Goal: Check status

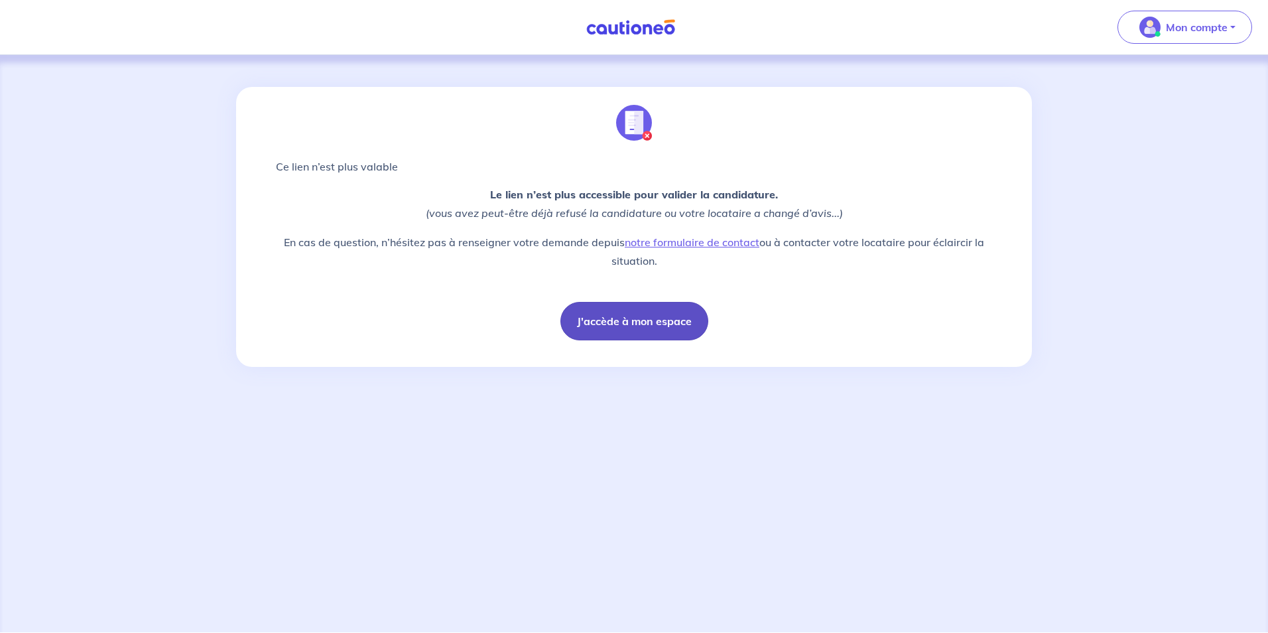
click at [600, 320] on button "J'accède à mon espace" at bounding box center [635, 321] width 148 height 38
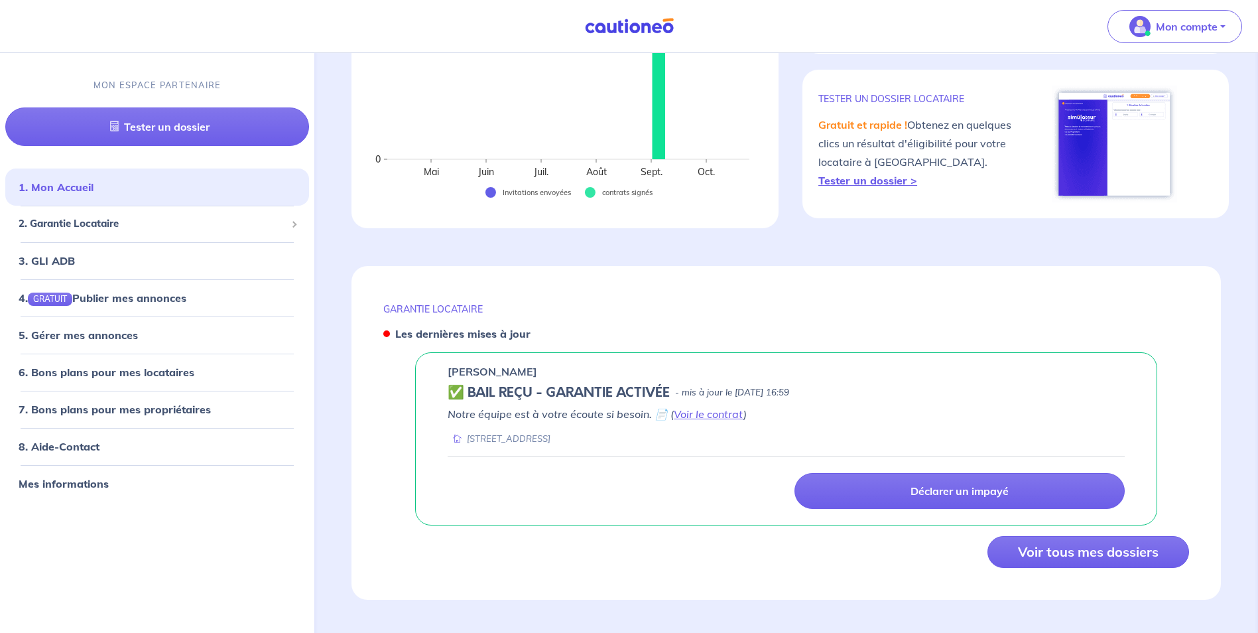
scroll to position [286, 0]
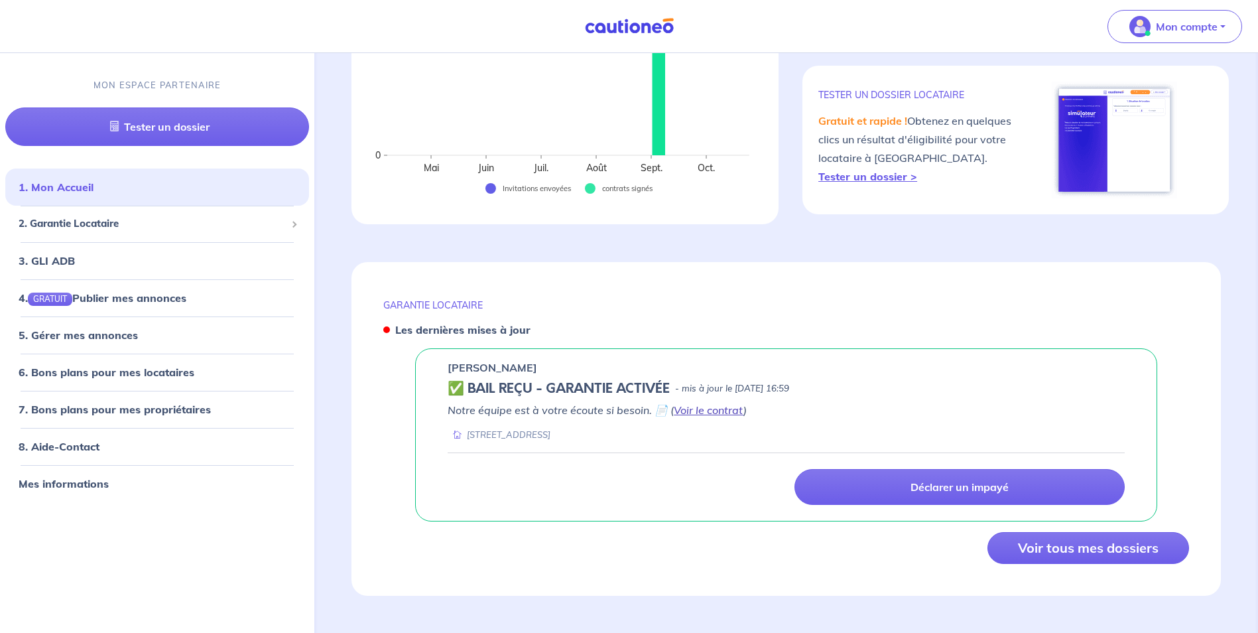
click at [687, 414] on link "Voir le contrat" at bounding box center [709, 409] width 70 height 13
click at [1037, 543] on button "Voir tous mes dossiers" at bounding box center [1089, 548] width 202 height 32
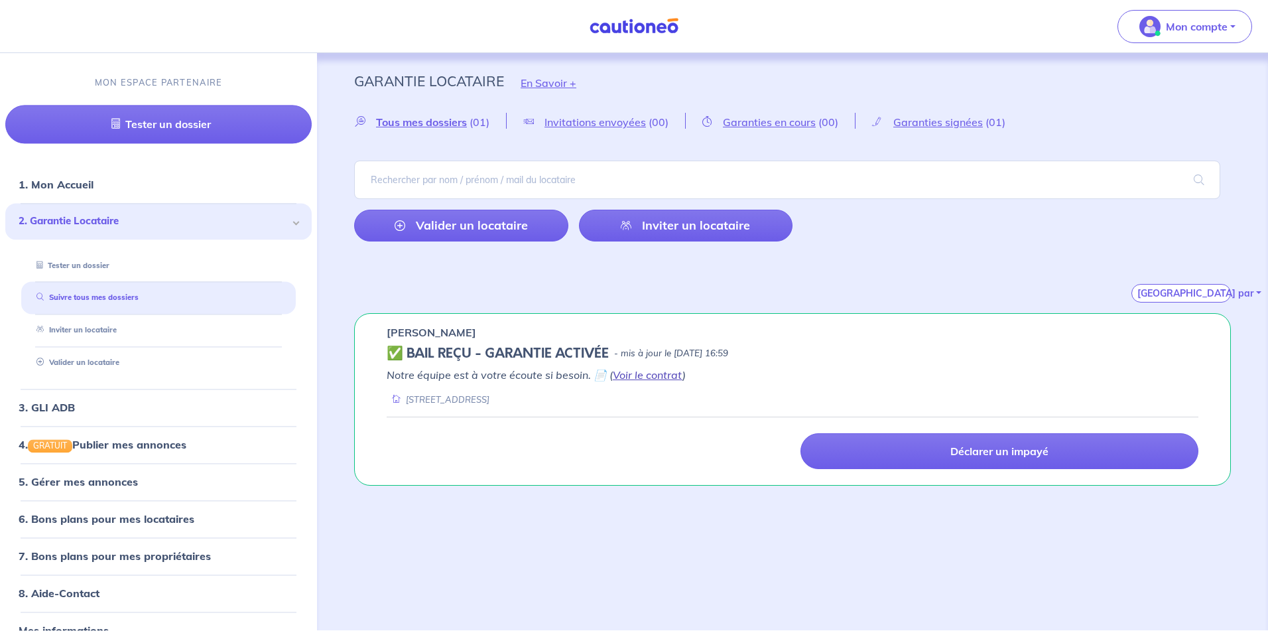
click at [635, 378] on link "Voir le contrat" at bounding box center [648, 374] width 70 height 13
